Goal: Transaction & Acquisition: Subscribe to service/newsletter

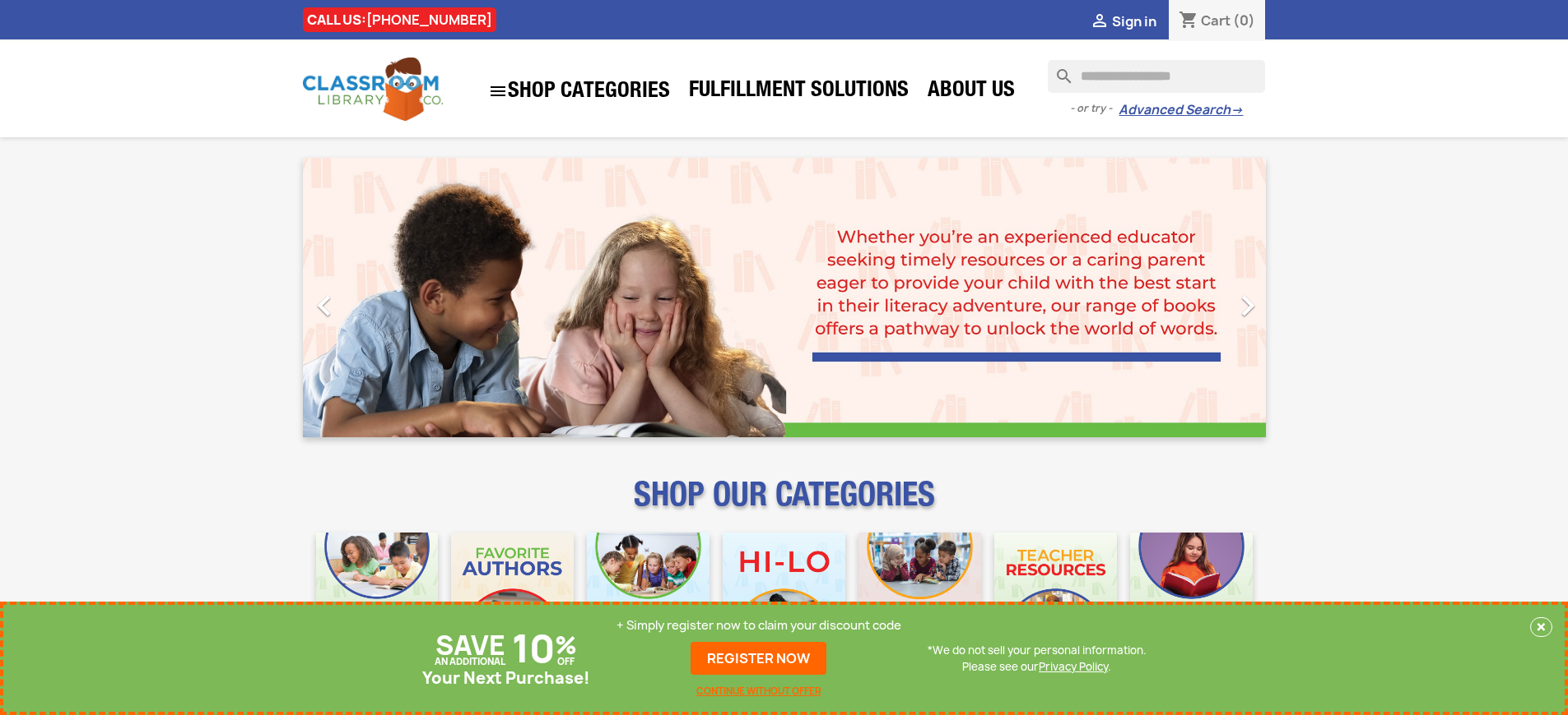
click at [759, 626] on p "+ Simply register now to claim your discount code" at bounding box center [758, 625] width 285 height 16
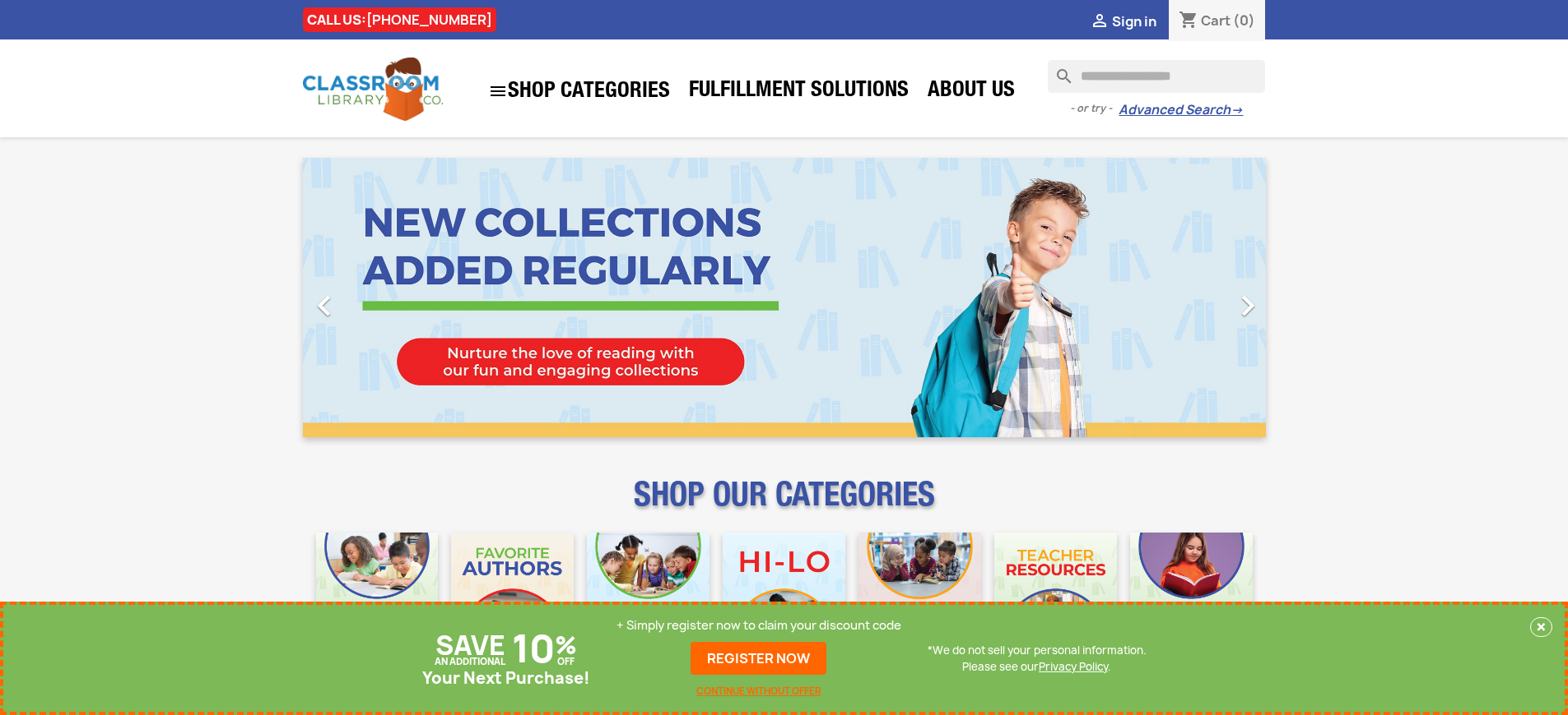
click at [759, 626] on p "+ Simply register now to claim your discount code" at bounding box center [758, 625] width 285 height 16
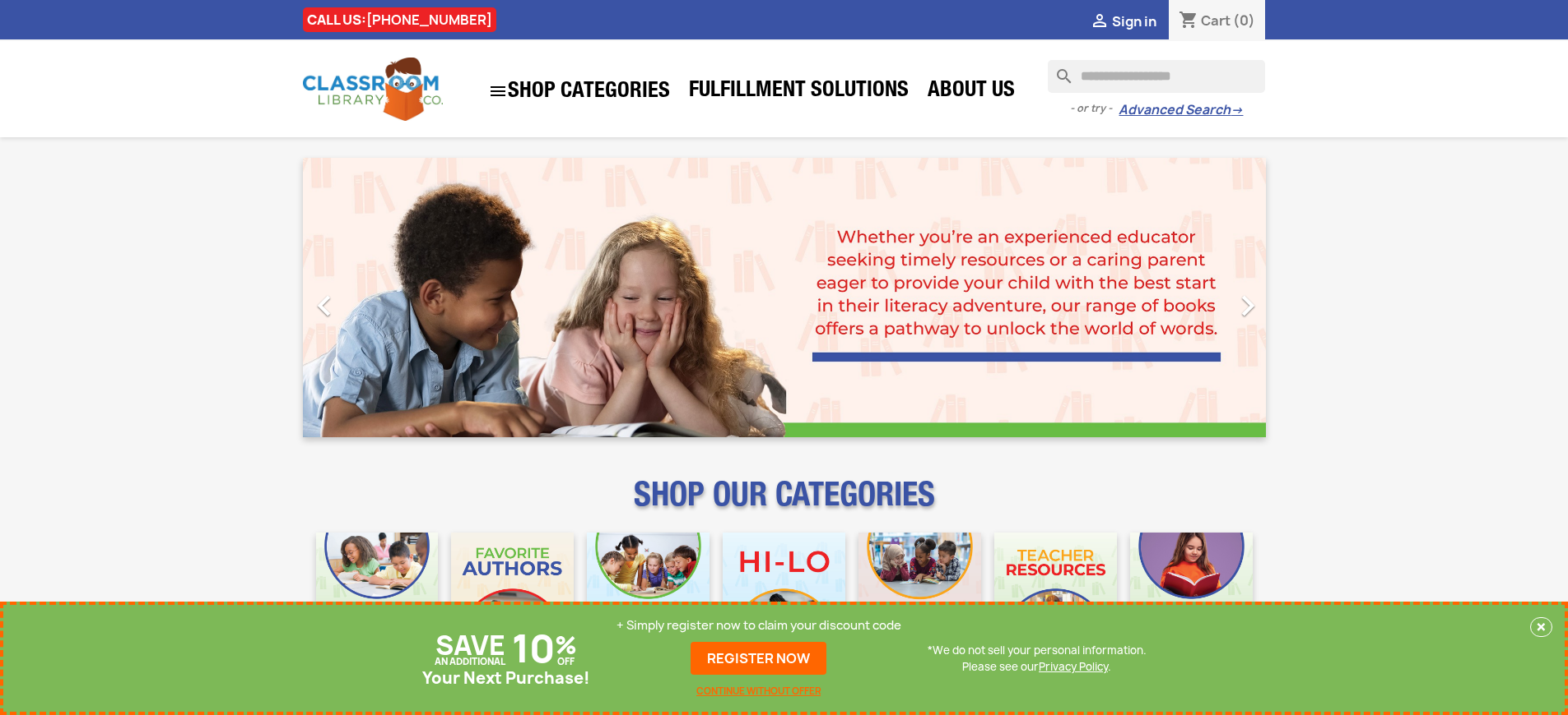
click at [759, 626] on p "+ Simply register now to claim your discount code" at bounding box center [758, 625] width 285 height 16
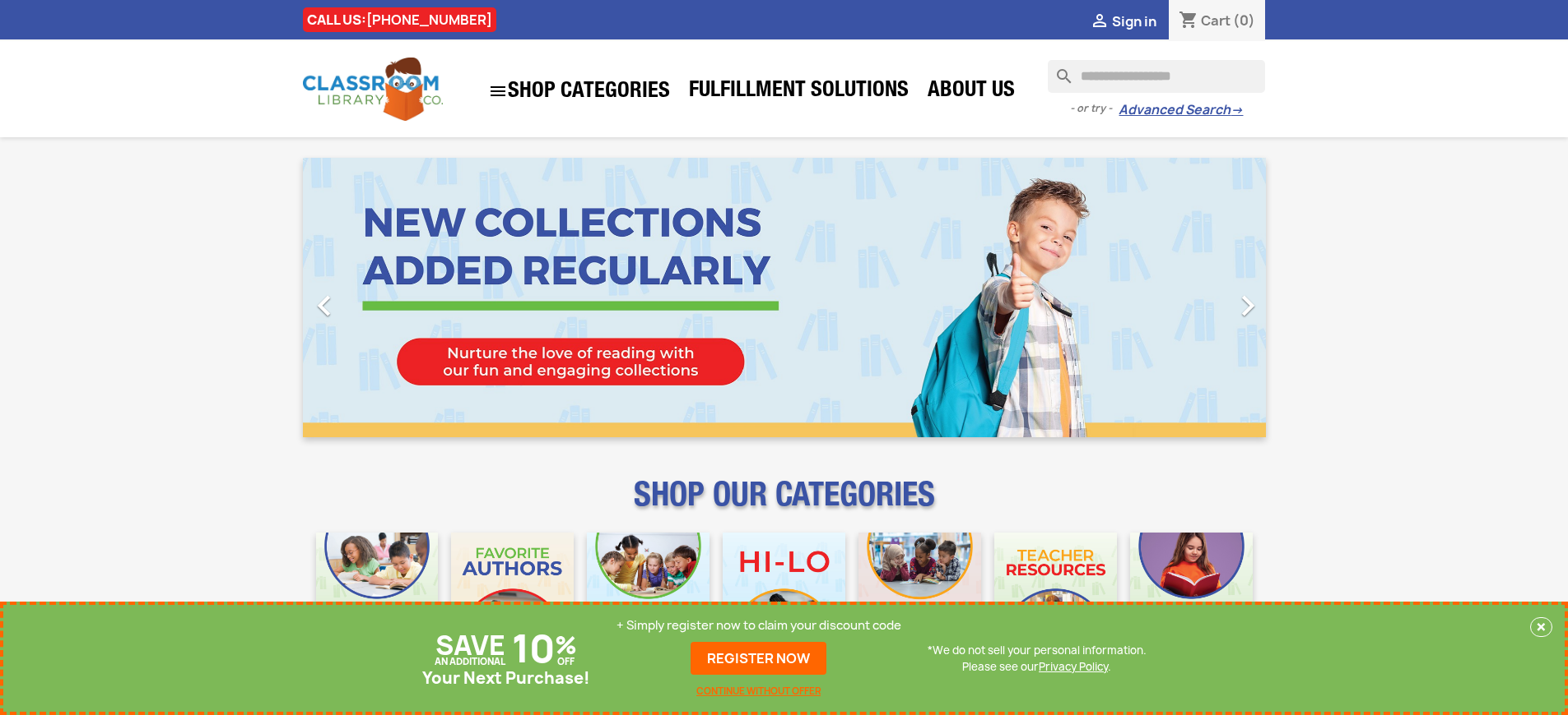
click at [759, 626] on p "+ Simply register now to claim your discount code" at bounding box center [758, 625] width 285 height 16
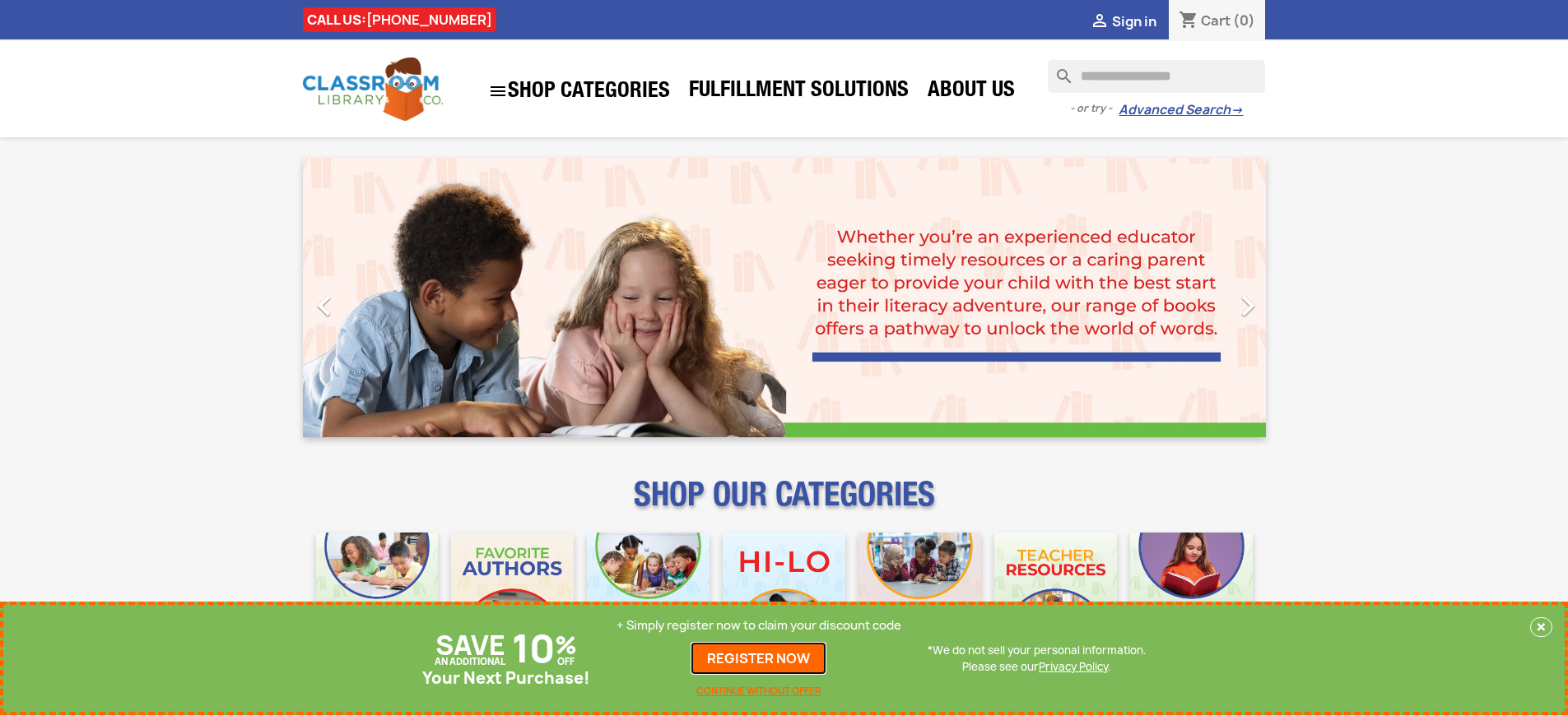
click at [759, 659] on link "REGISTER NOW" at bounding box center [758, 659] width 136 height 33
click at [759, 626] on p "+ Simply register now to claim your discount code" at bounding box center [758, 625] width 285 height 16
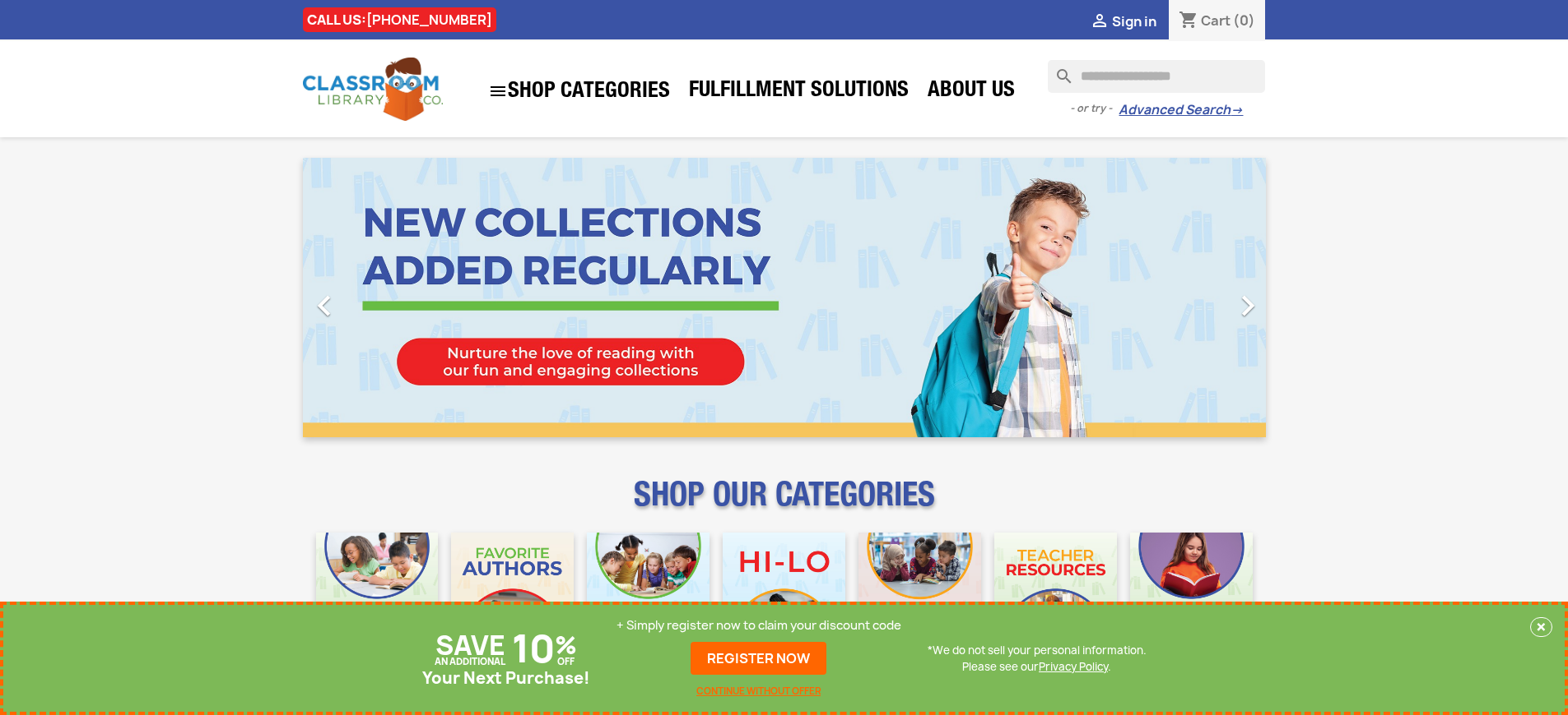
click at [759, 626] on p "+ Simply register now to claim your discount code" at bounding box center [758, 625] width 285 height 16
click at [759, 659] on link "REGISTER NOW" at bounding box center [758, 659] width 136 height 33
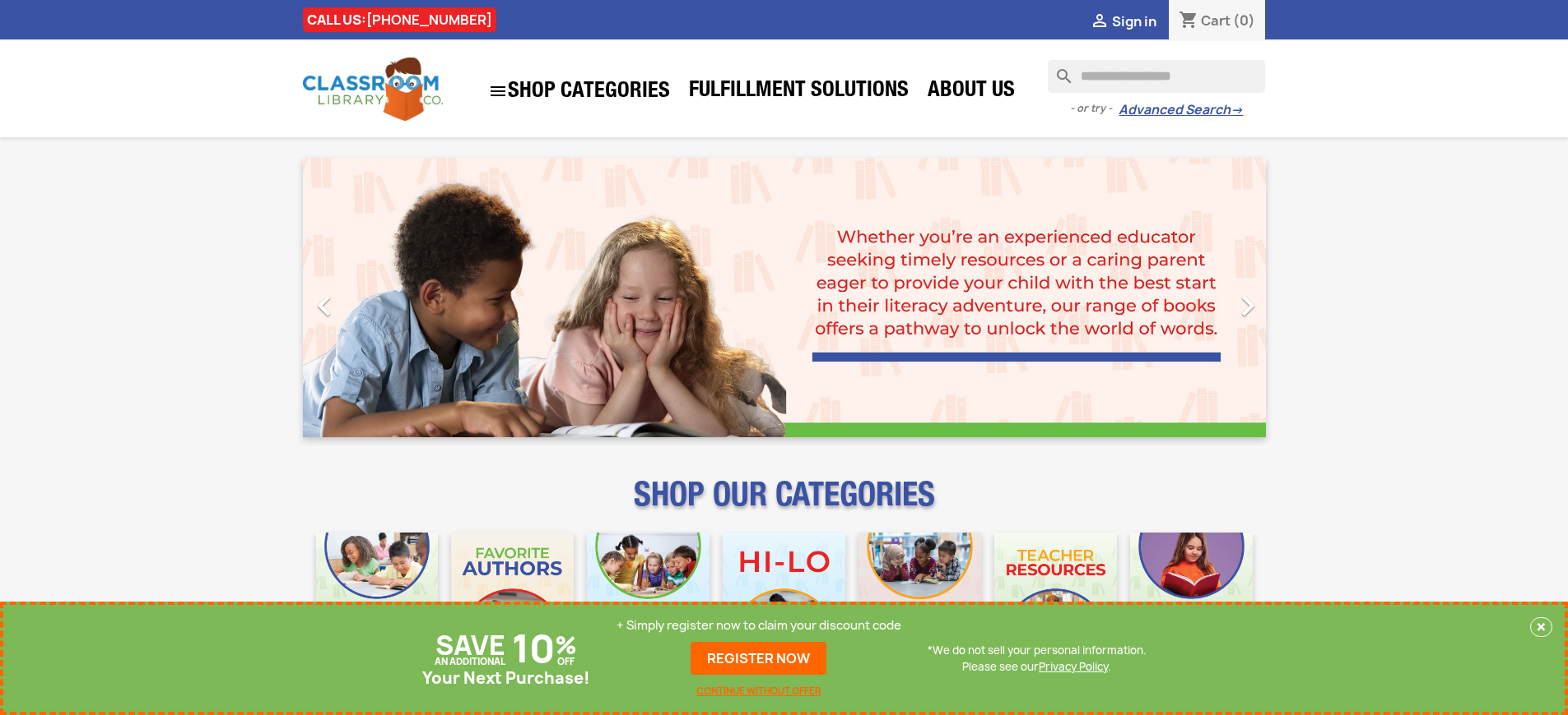
click at [759, 626] on p "+ Simply register now to claim your discount code" at bounding box center [758, 625] width 285 height 16
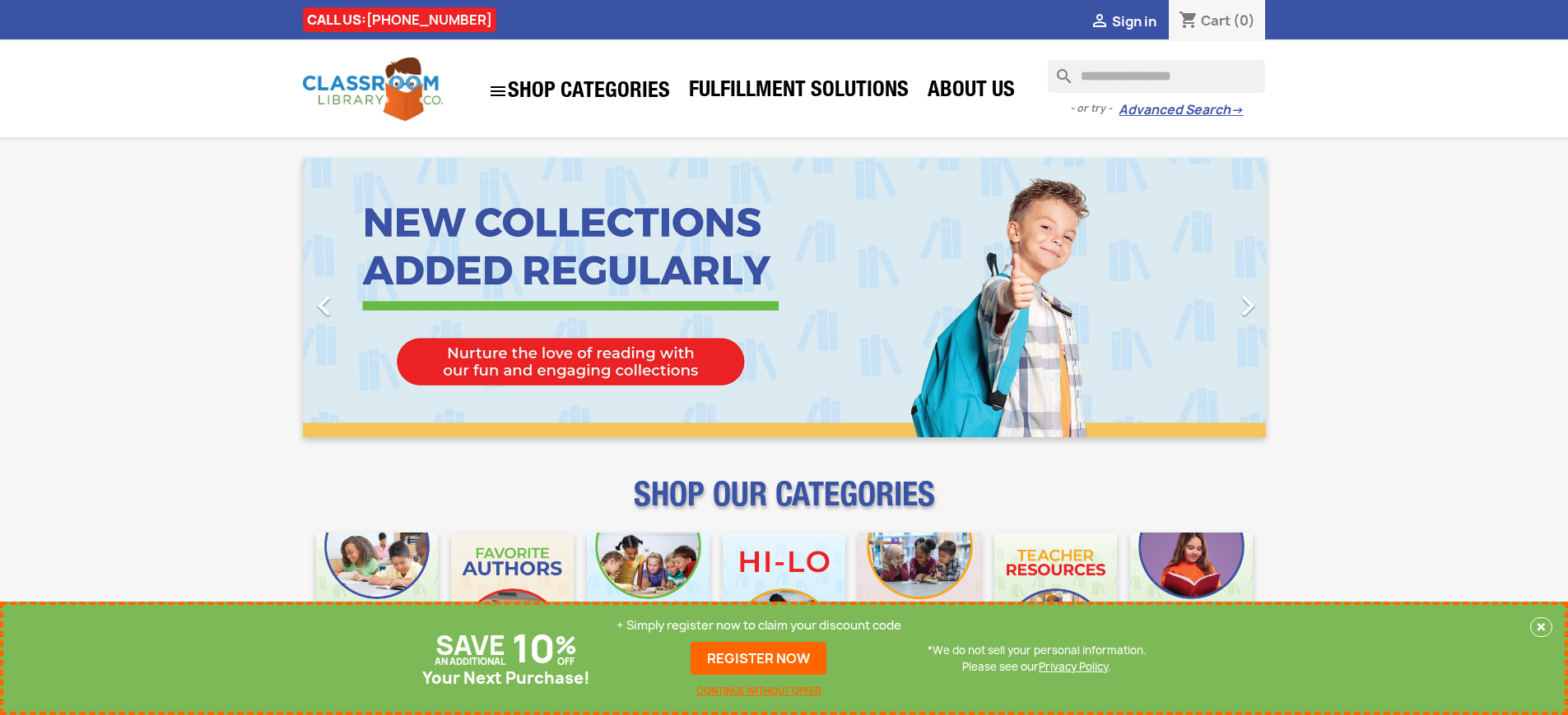
click at [759, 626] on p "+ Simply register now to claim your discount code" at bounding box center [758, 625] width 285 height 16
click at [759, 659] on link "REGISTER NOW" at bounding box center [758, 659] width 136 height 33
